Goal: Information Seeking & Learning: Check status

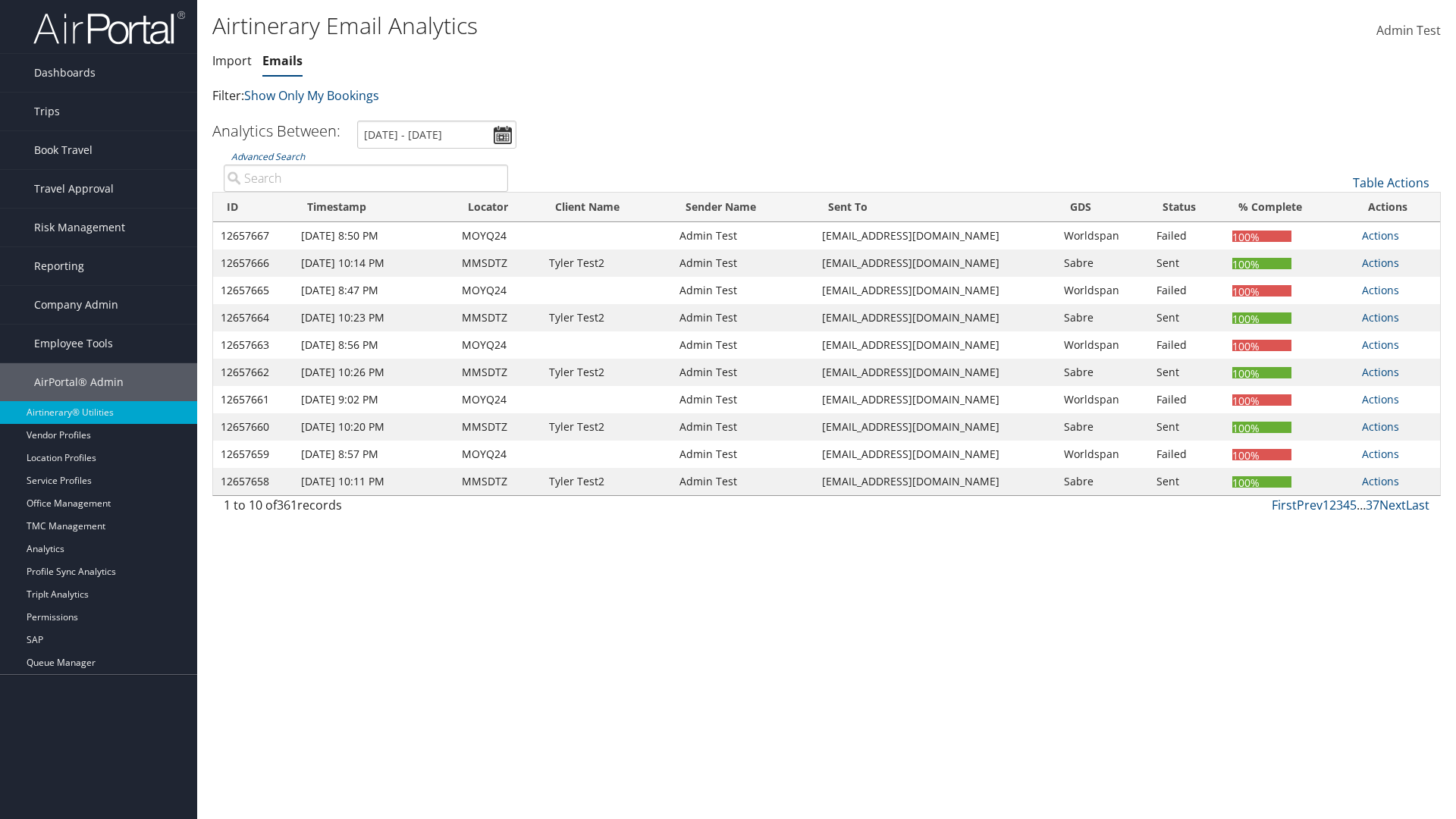
click at [282, 61] on link "Emails" at bounding box center [282, 61] width 40 height 17
click at [437, 134] on input "[DATE] - [DATE]" at bounding box center [437, 134] width 159 height 28
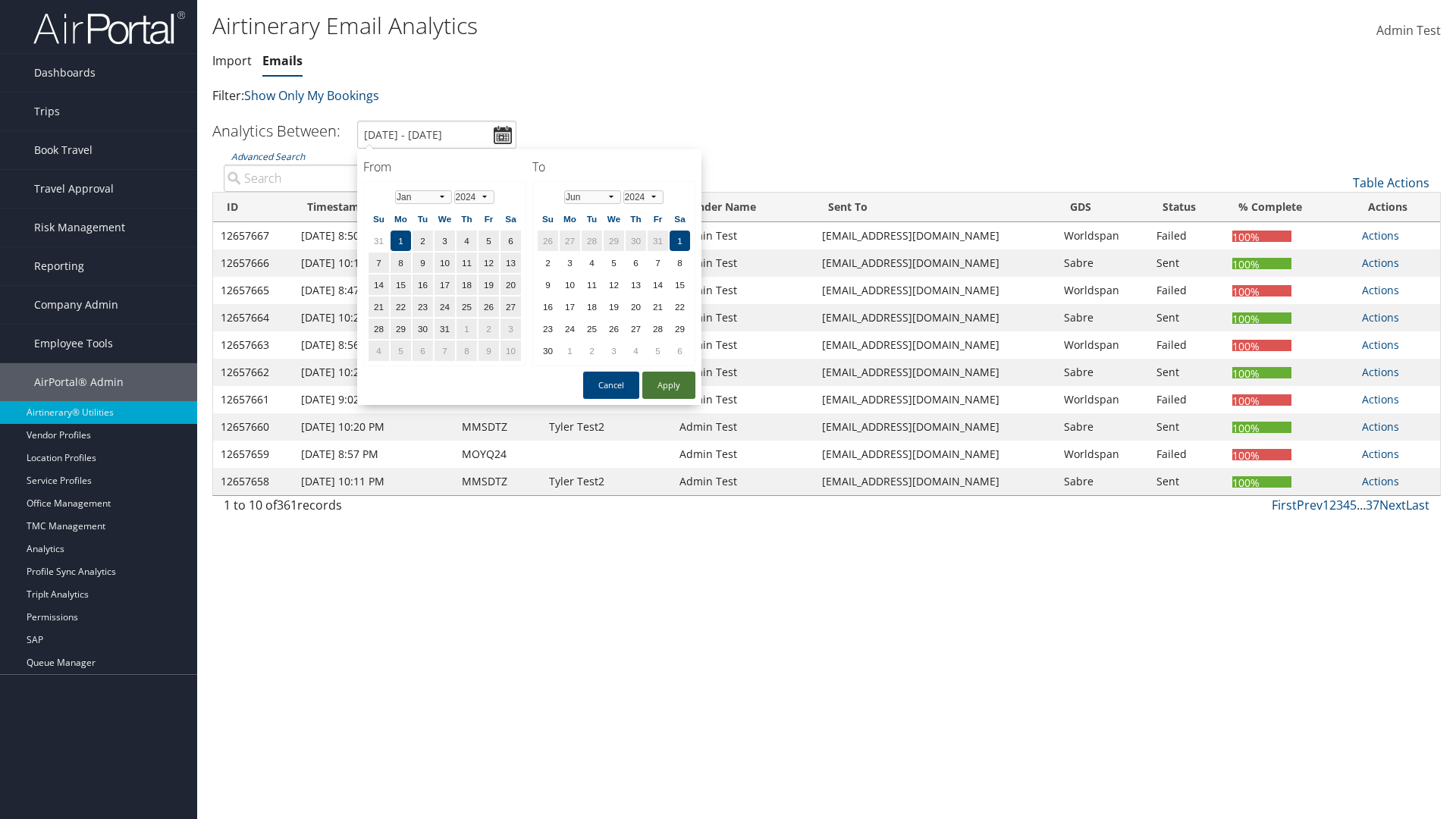
click at [669, 386] on button "Apply" at bounding box center [668, 386] width 53 height 28
type input "[DATE] - [DATE]"
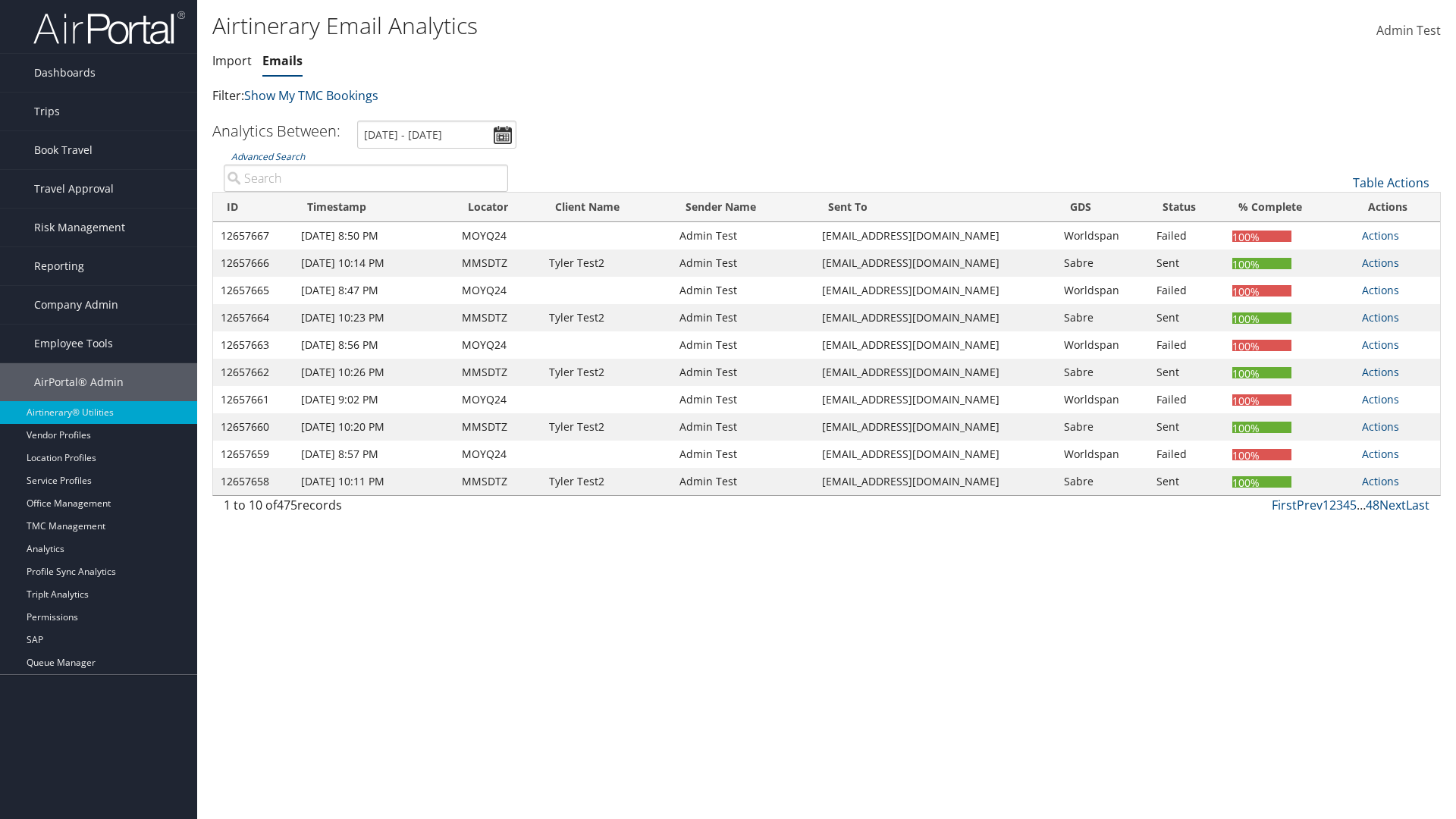
click at [253, 207] on th "ID" at bounding box center [253, 207] width 80 height 30
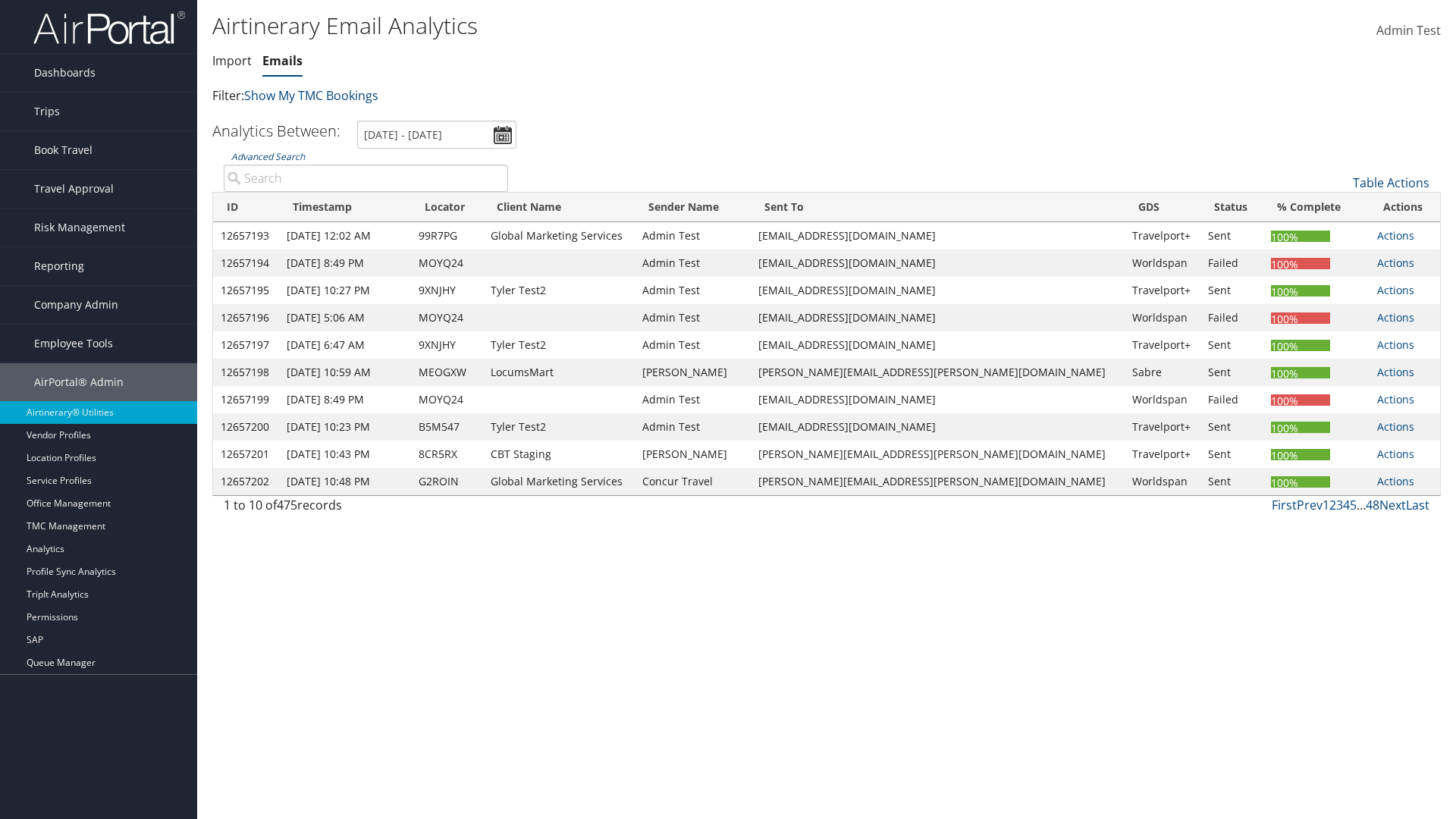
click at [252, 207] on th "ID" at bounding box center [245, 207] width 66 height 30
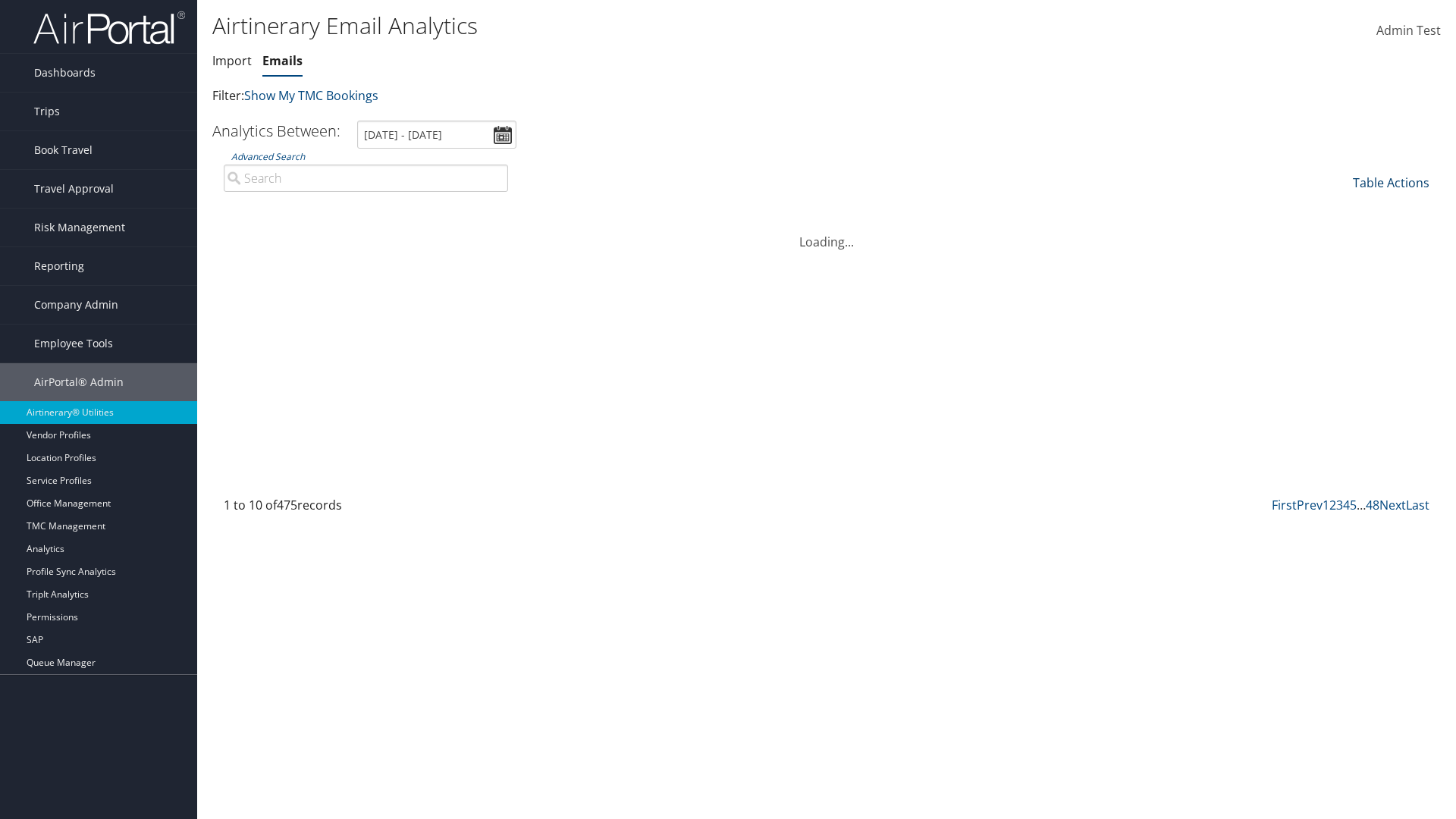
click at [1391, 183] on link "Table Actions" at bounding box center [1391, 183] width 77 height 17
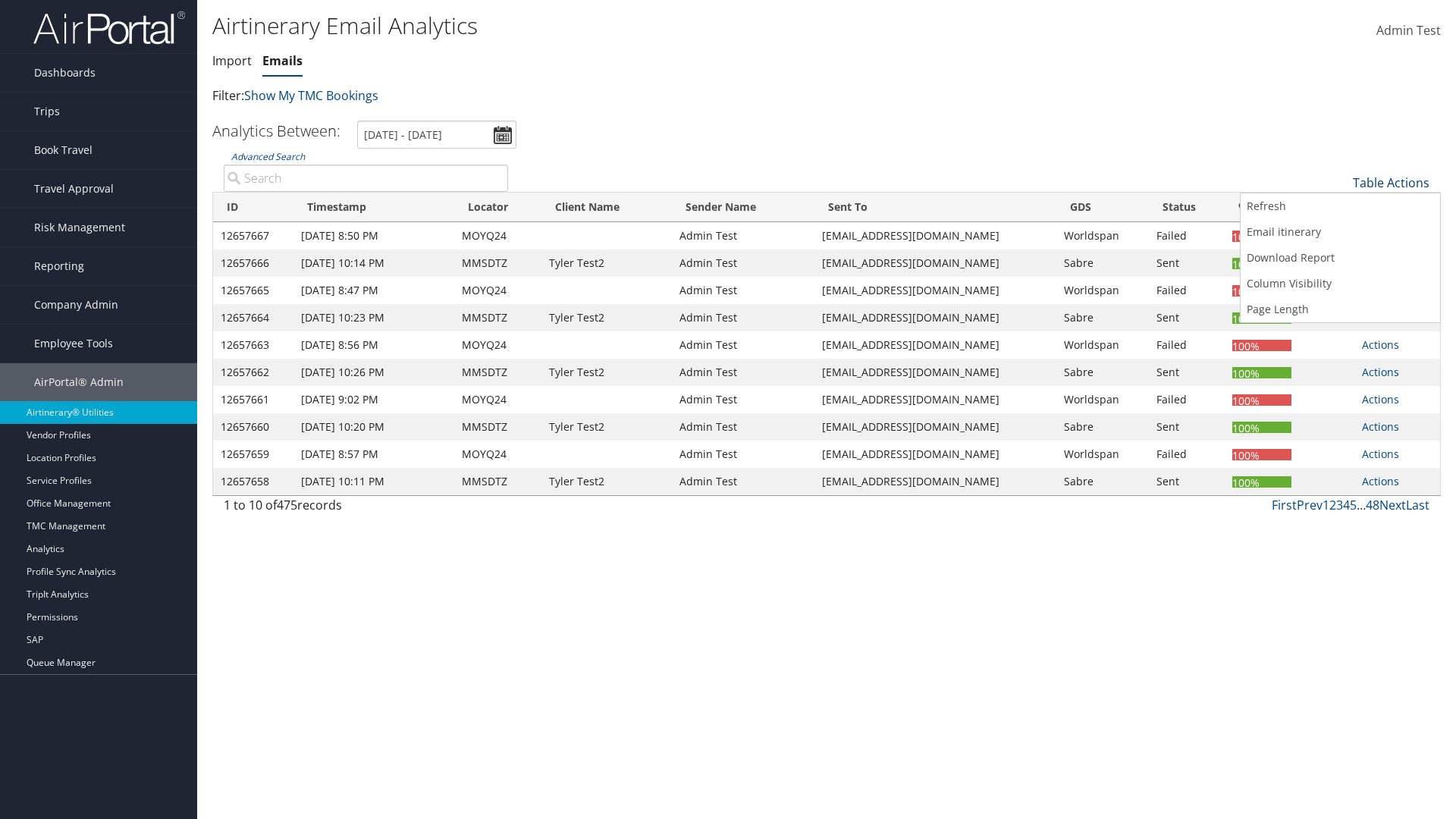
click at [1340, 310] on link "Page Length" at bounding box center [1340, 310] width 200 height 26
click at [1340, 234] on link "25" at bounding box center [1340, 234] width 200 height 26
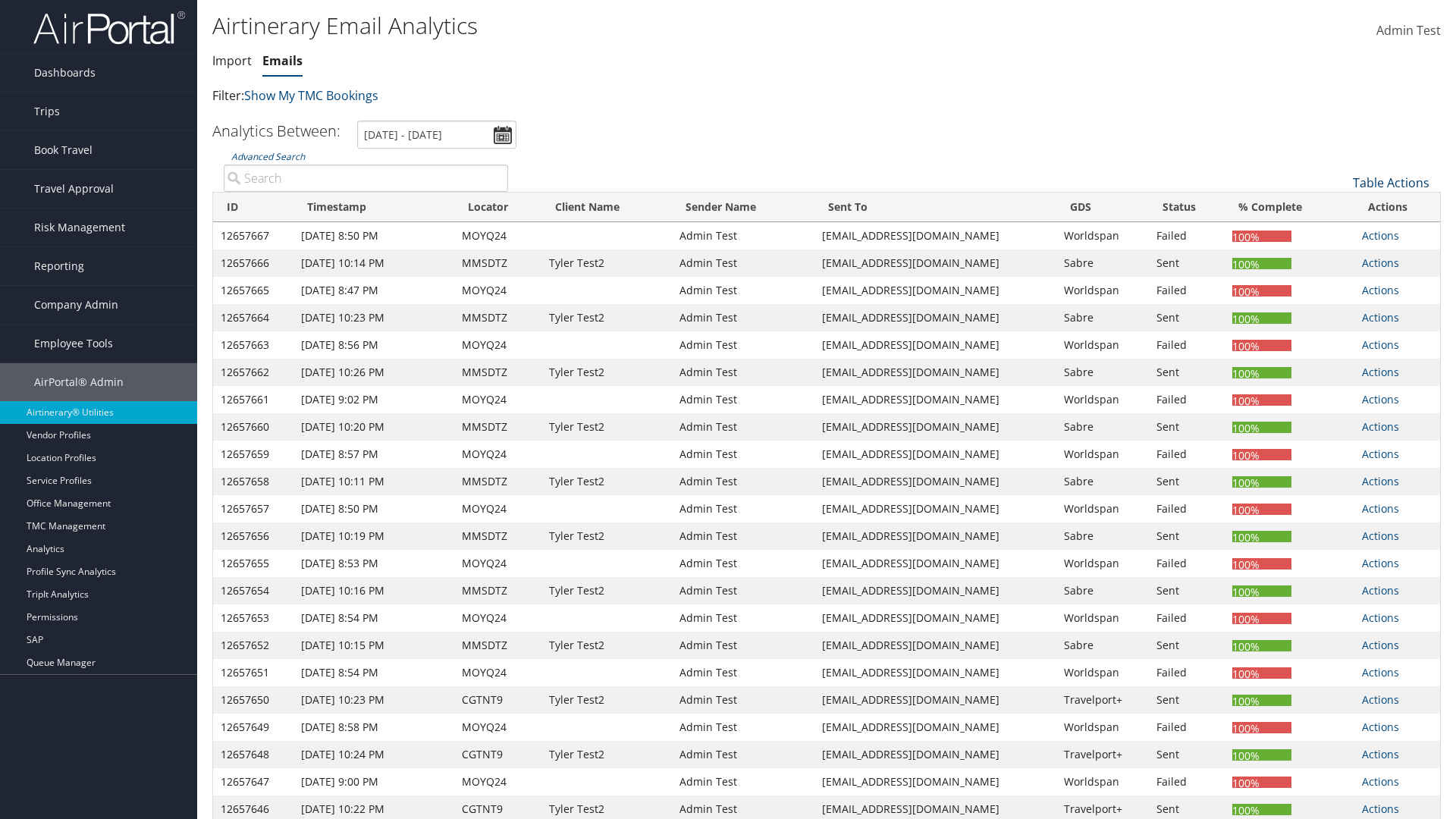
click at [1391, 183] on link "Table Actions" at bounding box center [1391, 183] width 77 height 17
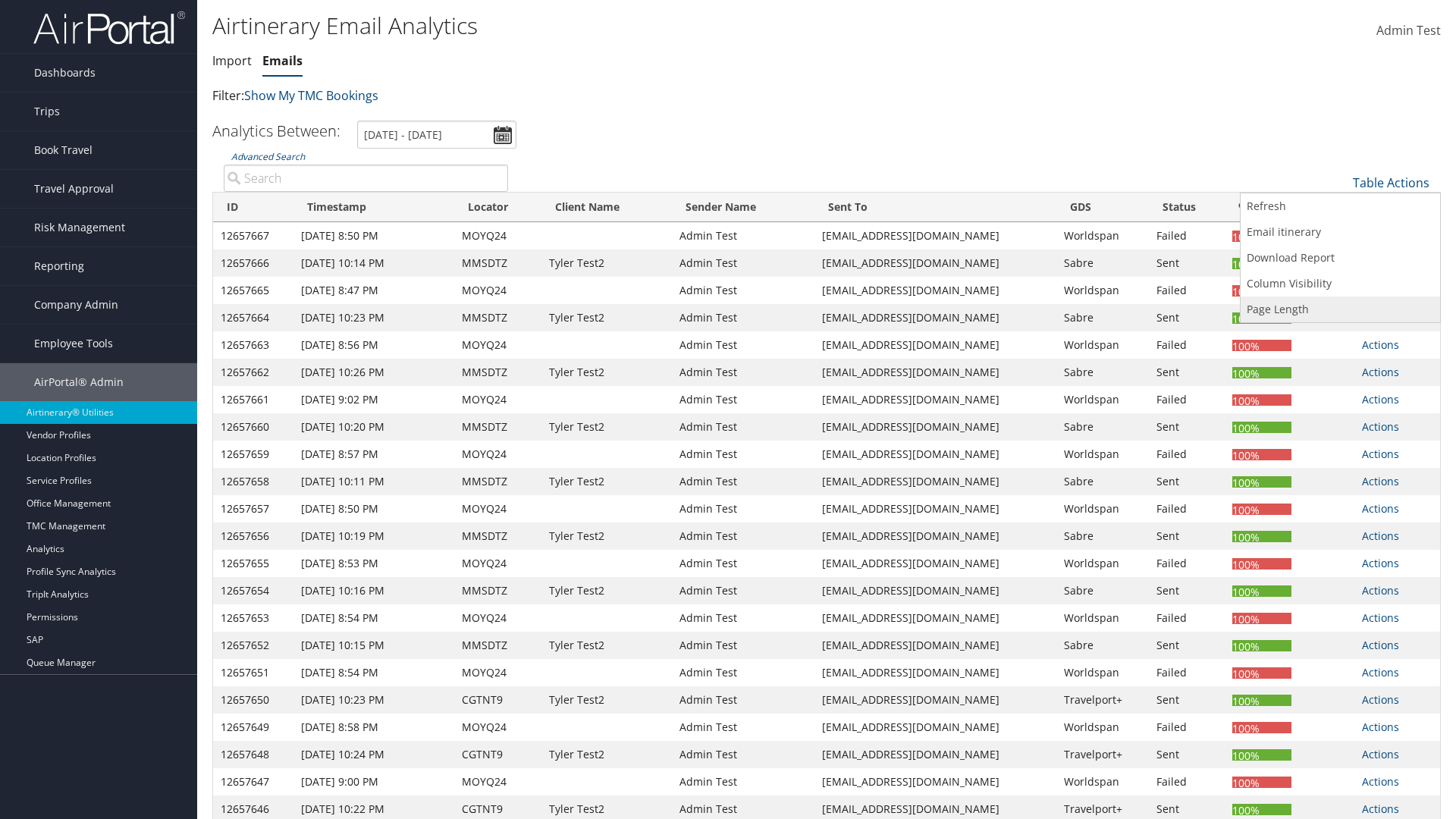
click at [1340, 310] on link "Page Length" at bounding box center [1340, 310] width 200 height 26
